Goal: Task Accomplishment & Management: Use online tool/utility

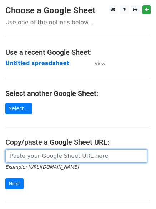
click at [30, 157] on input "url" at bounding box center [76, 156] width 142 height 14
click at [53, 156] on input "url" at bounding box center [76, 156] width 142 height 14
type input "[URL][DOMAIN_NAME]"
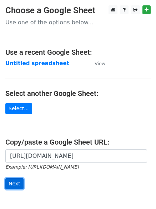
click at [15, 182] on input "Next" at bounding box center [14, 183] width 18 height 11
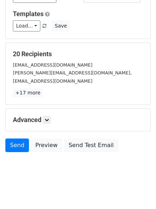
scroll to position [69, 0]
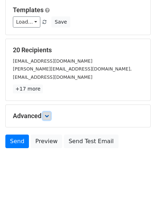
click at [49, 115] on icon at bounding box center [47, 116] width 4 height 4
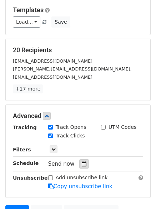
click at [82, 163] on icon at bounding box center [84, 163] width 5 height 5
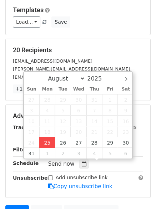
type input "2025-08-25 12:25"
type input "25"
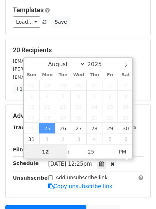
scroll to position [0, 0]
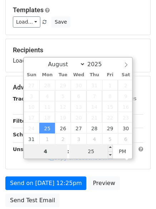
type input "4"
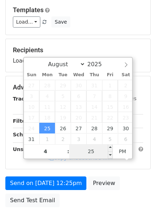
type input "2025-08-25 16:25"
type input "04"
click at [93, 152] on input "25" at bounding box center [91, 151] width 44 height 14
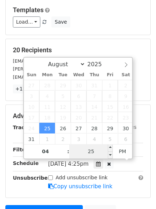
type input "0"
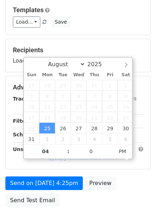
type input "2025-08-25 16:00"
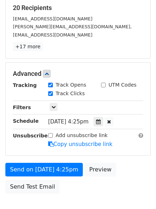
scroll to position [128, 0]
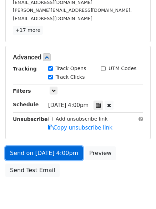
click at [34, 151] on link "Send on Aug 25 at 4:00pm" at bounding box center [44, 153] width 78 height 14
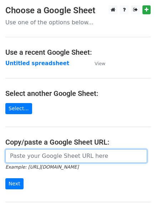
click at [42, 157] on input "url" at bounding box center [76, 156] width 142 height 14
type input "[URL][DOMAIN_NAME]"
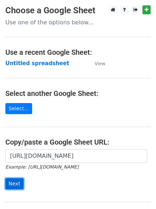
click at [10, 184] on input "Next" at bounding box center [14, 183] width 18 height 11
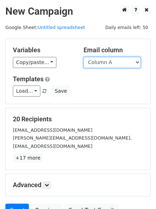
click at [137, 60] on select "Column A Column B Column C" at bounding box center [112, 62] width 57 height 11
select select "Column B"
click at [84, 57] on select "Column A Column B Column C" at bounding box center [112, 62] width 57 height 11
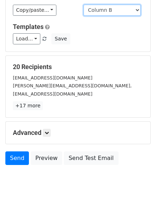
scroll to position [40, 0]
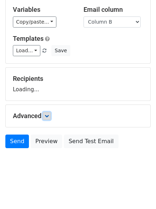
click at [46, 115] on form "Variables Copy/paste... {{Column A}} {{Column B}} {{Column C}} Email column Col…" at bounding box center [77, 74] width 145 height 153
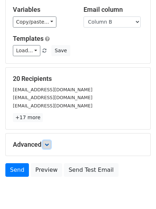
click at [48, 142] on icon at bounding box center [47, 144] width 4 height 4
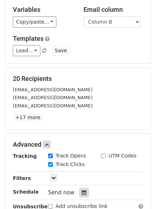
click at [82, 192] on icon at bounding box center [84, 192] width 5 height 5
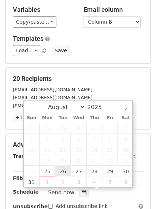
type input "2025-08-26 12:00"
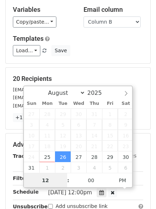
scroll to position [0, 0]
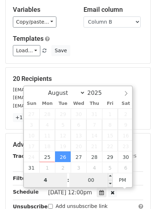
type input "4"
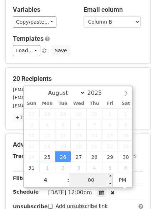
type input "2025-08-26 16:00"
type input "04"
click at [98, 181] on input "00" at bounding box center [91, 180] width 44 height 14
type input "7"
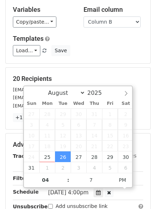
type input "2025-08-26 16:07"
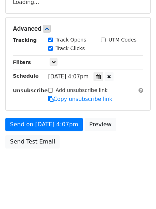
scroll to position [134, 0]
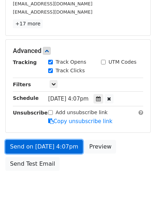
click at [38, 143] on link "Send on Aug 26 at 4:07pm" at bounding box center [44, 147] width 78 height 14
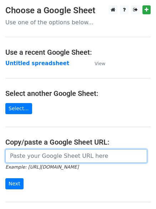
click at [41, 155] on input "url" at bounding box center [76, 156] width 142 height 14
type input "https://docs.google.com/spreadsheets/d/1ot2QMOvrDAHN8X-lAUBX8G2YvtQSQnhjyCNZcVu…"
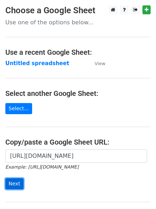
click at [14, 181] on input "Next" at bounding box center [14, 183] width 18 height 11
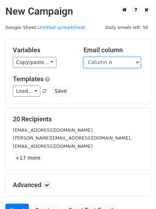
click at [137, 63] on select "Column A Column B Column C" at bounding box center [112, 62] width 57 height 11
select select "Column C"
click at [84, 57] on select "Column A Column B Column C" at bounding box center [112, 62] width 57 height 11
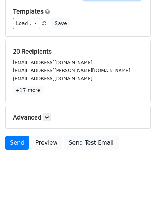
scroll to position [69, 0]
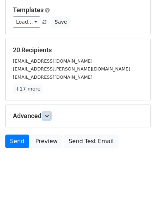
click at [49, 118] on link at bounding box center [47, 116] width 8 height 8
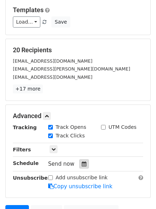
click at [82, 165] on icon at bounding box center [84, 163] width 5 height 5
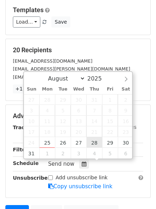
type input "[DATE] 12:00"
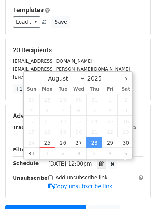
scroll to position [0, 0]
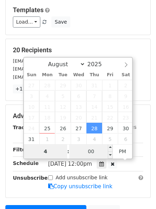
type input "4"
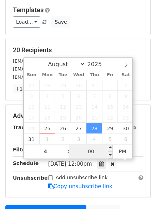
type input "[DATE] 16:00"
type input "04"
click at [95, 151] on input "00" at bounding box center [91, 151] width 44 height 14
type input "15"
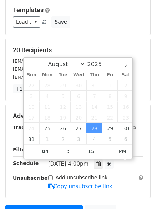
type input "[DATE] 16:15"
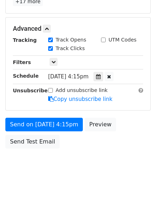
scroll to position [128, 0]
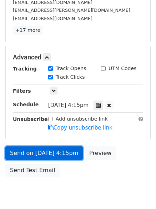
click at [41, 125] on form "Variables Copy/paste... {{Column A}} {{Column B}} {{Column C}} Email column Col…" at bounding box center [77, 45] width 145 height 269
click at [41, 149] on link "Send on [DATE] 4:15pm" at bounding box center [44, 153] width 78 height 14
